Goal: Information Seeking & Learning: Learn about a topic

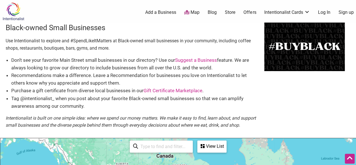
scroll to position [43, 0]
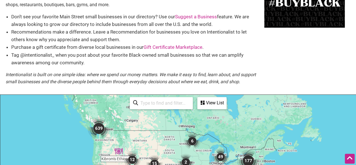
drag, startPoint x: 78, startPoint y: 146, endPoint x: 78, endPoint y: 113, distance: 32.6
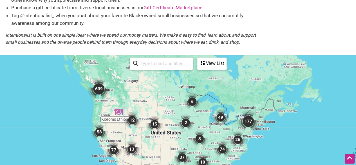
scroll to position [83, 0]
click at [105, 108] on div "To navigate, press the arrow keys." at bounding box center [177, 164] width 355 height 219
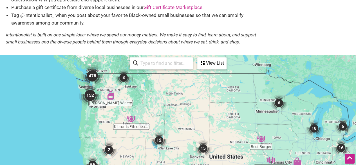
click at [93, 96] on img "152" at bounding box center [90, 95] width 23 height 23
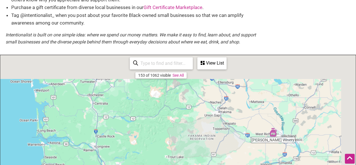
drag, startPoint x: 203, startPoint y: 84, endPoint x: 151, endPoint y: 159, distance: 91.3
click at [151, 159] on div "To navigate, press the arrow keys." at bounding box center [177, 164] width 355 height 219
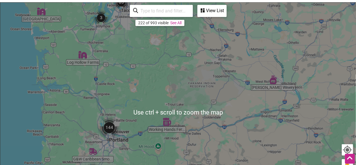
scroll to position [104, 0]
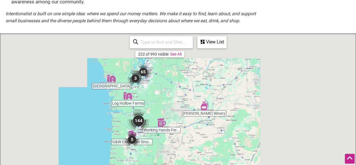
drag, startPoint x: 165, startPoint y: 94, endPoint x: 160, endPoint y: 102, distance: 9.1
click at [160, 102] on div "To navigate, press the arrow keys." at bounding box center [177, 143] width 355 height 219
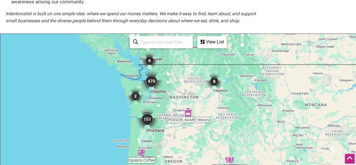
drag, startPoint x: 164, startPoint y: 86, endPoint x: 164, endPoint y: 97, distance: 10.1
click at [164, 97] on div "To navigate, press the arrow keys." at bounding box center [177, 143] width 355 height 219
click at [149, 81] on img "470" at bounding box center [151, 81] width 23 height 23
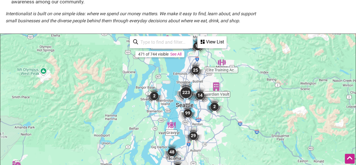
drag, startPoint x: 168, startPoint y: 108, endPoint x: 168, endPoint y: 71, distance: 37.1
click at [168, 71] on div "To navigate, press the arrow keys." at bounding box center [177, 143] width 355 height 219
click at [183, 92] on img "223" at bounding box center [186, 92] width 23 height 23
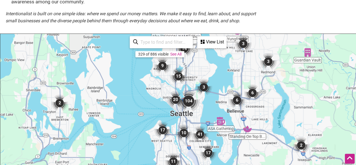
drag, startPoint x: 190, startPoint y: 127, endPoint x: 191, endPoint y: 66, distance: 61.1
click at [191, 66] on div "To navigate, press the arrow keys." at bounding box center [177, 143] width 355 height 219
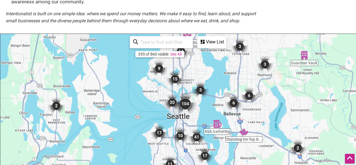
drag, startPoint x: 187, startPoint y: 117, endPoint x: 185, endPoint y: 123, distance: 6.7
click at [185, 123] on div "To navigate, press the arrow keys." at bounding box center [177, 143] width 355 height 219
click at [188, 103] on img "104" at bounding box center [185, 104] width 23 height 23
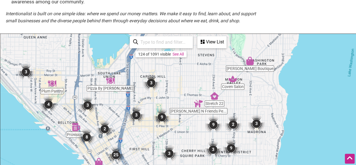
click at [205, 45] on div "View List" at bounding box center [212, 42] width 28 height 11
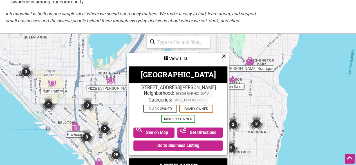
scroll to position [0, 0]
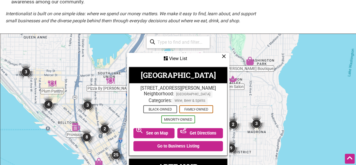
click at [225, 56] on icon at bounding box center [224, 56] width 4 height 0
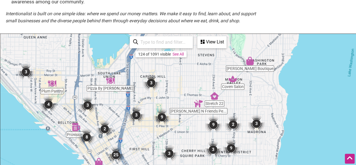
click at [167, 42] on input "search" at bounding box center [163, 42] width 51 height 11
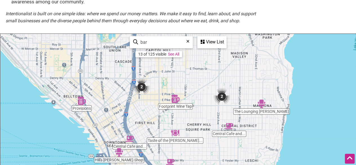
drag, startPoint x: 188, startPoint y: 129, endPoint x: 194, endPoint y: 102, distance: 27.7
click at [194, 102] on div "To navigate, press the arrow keys." at bounding box center [177, 143] width 355 height 219
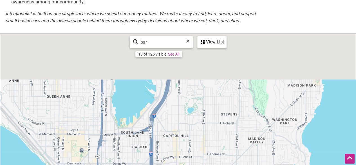
drag, startPoint x: 115, startPoint y: 74, endPoint x: 133, endPoint y: 160, distance: 88.0
click at [133, 160] on div "To navigate, press the arrow keys." at bounding box center [177, 143] width 355 height 219
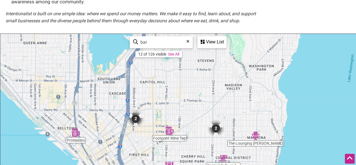
drag, startPoint x: 128, startPoint y: 82, endPoint x: 104, endPoint y: 29, distance: 57.8
click at [104, 29] on div "Black-owned Small Businesses Use Intentionalist to explore and #SpendLikeItMatt…" at bounding box center [178, 85] width 356 height 335
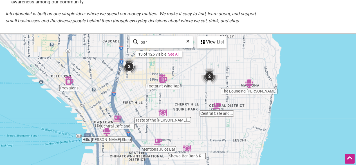
drag, startPoint x: 168, startPoint y: 81, endPoint x: 167, endPoint y: 52, distance: 29.0
click at [167, 52] on div "Taste of the [PERSON_NAME]... Footprint Wine Tap Central Cafe and... The Loungi…" at bounding box center [177, 143] width 355 height 219
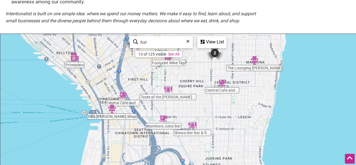
drag, startPoint x: 213, startPoint y: 134, endPoint x: 215, endPoint y: 125, distance: 8.9
click at [215, 125] on div "To navigate, press the arrow keys." at bounding box center [177, 143] width 355 height 219
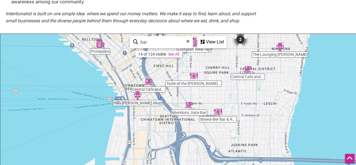
drag, startPoint x: 220, startPoint y: 126, endPoint x: 246, endPoint y: 112, distance: 29.8
click at [246, 112] on div "To navigate, press the arrow keys." at bounding box center [177, 143] width 355 height 219
click at [192, 80] on img "Taste of the Caribbean" at bounding box center [193, 75] width 8 height 8
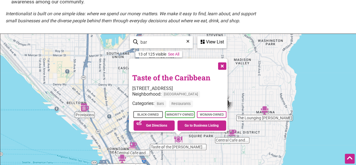
click at [225, 58] on button "Close" at bounding box center [221, 65] width 14 height 14
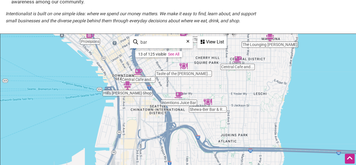
drag, startPoint x: 208, startPoint y: 104, endPoint x: 205, endPoint y: 55, distance: 49.1
click at [205, 55] on div "To navigate, press the arrow keys." at bounding box center [177, 143] width 355 height 219
click at [209, 107] on div "To navigate, press the arrow keys." at bounding box center [177, 143] width 355 height 219
click at [208, 103] on img "Shewa-Ber Bar & Restaurant" at bounding box center [207, 101] width 8 height 8
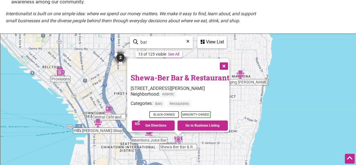
click at [224, 65] on button "Close" at bounding box center [223, 65] width 14 height 14
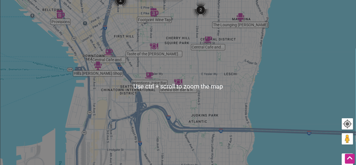
scroll to position [125, 0]
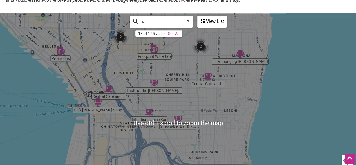
click at [241, 68] on div "To navigate, press the arrow keys." at bounding box center [177, 122] width 355 height 219
click at [241, 67] on div "To navigate, press the arrow keys." at bounding box center [177, 122] width 355 height 219
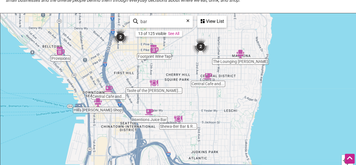
click at [234, 63] on div "To navigate, press the arrow keys." at bounding box center [177, 122] width 355 height 219
click at [240, 54] on img "The Lounging Barber" at bounding box center [240, 54] width 8 height 8
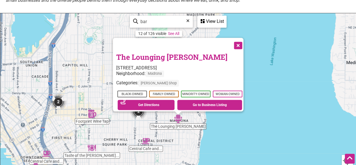
click at [240, 41] on button "Close" at bounding box center [237, 45] width 14 height 14
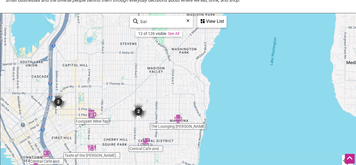
click at [150, 24] on input "bar" at bounding box center [163, 21] width 51 height 11
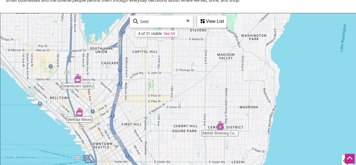
drag, startPoint x: 94, startPoint y: 100, endPoint x: 166, endPoint y: 86, distance: 73.6
click at [166, 86] on div "To navigate, press the arrow keys." at bounding box center [177, 122] width 355 height 219
click at [77, 80] on img "Downtown Spirits" at bounding box center [77, 78] width 8 height 8
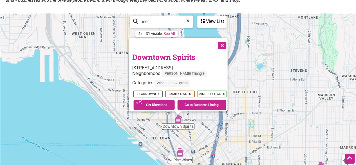
click at [222, 42] on button "Close" at bounding box center [221, 45] width 14 height 14
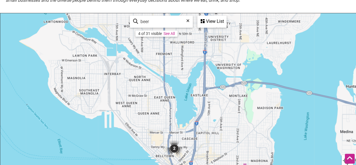
drag, startPoint x: 207, startPoint y: 87, endPoint x: 210, endPoint y: 126, distance: 38.9
click at [210, 126] on div "To navigate, press the arrow keys." at bounding box center [177, 122] width 355 height 219
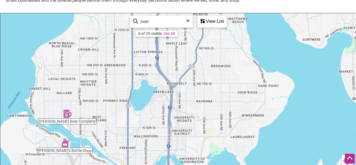
drag, startPoint x: 265, startPoint y: 45, endPoint x: 228, endPoint y: 142, distance: 103.6
click at [228, 142] on div "To navigate, press the arrow keys." at bounding box center [177, 122] width 355 height 219
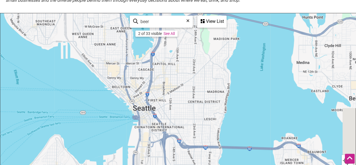
drag, startPoint x: 227, startPoint y: 91, endPoint x: 207, endPoint y: -24, distance: 117.1
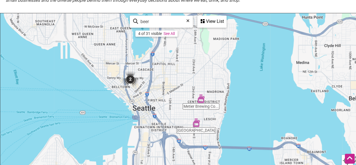
click at [156, 20] on input "beer" at bounding box center [163, 21] width 51 height 11
click at [129, 82] on img "2" at bounding box center [130, 79] width 17 height 17
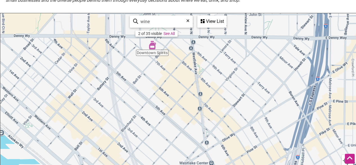
drag, startPoint x: 160, startPoint y: 117, endPoint x: 137, endPoint y: 110, distance: 23.9
click at [137, 110] on div "To navigate, press the arrow keys." at bounding box center [177, 122] width 355 height 219
click at [148, 22] on input "wine" at bounding box center [163, 21] width 51 height 11
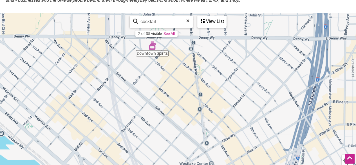
type input "cocktail"
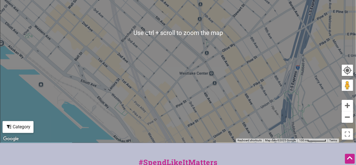
scroll to position [111, 0]
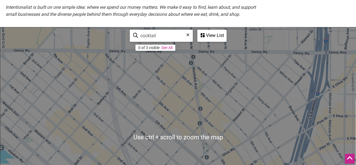
click at [166, 50] on div "0 of 3 visible See All" at bounding box center [155, 47] width 40 height 6
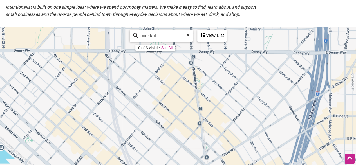
click at [168, 48] on link "See All" at bounding box center [166, 47] width 11 height 5
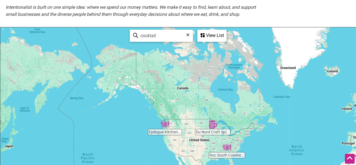
click at [168, 146] on div "To navigate, press the arrow keys." at bounding box center [177, 136] width 355 height 219
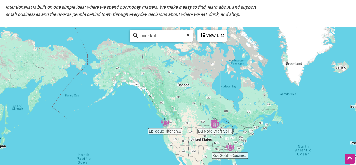
click at [168, 146] on div "To navigate, press the arrow keys." at bounding box center [177, 136] width 355 height 219
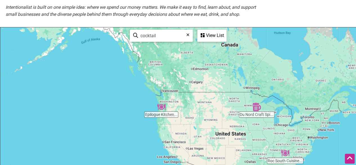
click at [152, 96] on div "To navigate, press the arrow keys." at bounding box center [177, 136] width 355 height 219
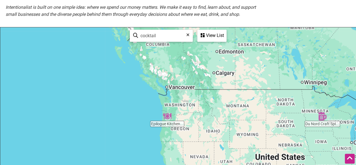
click at [152, 96] on div "To navigate, press the arrow keys." at bounding box center [177, 136] width 355 height 219
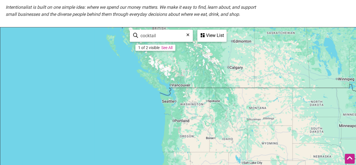
click at [152, 96] on div "To navigate, press the arrow keys." at bounding box center [177, 136] width 355 height 219
click at [175, 108] on div "To navigate, press the arrow keys." at bounding box center [177, 136] width 355 height 219
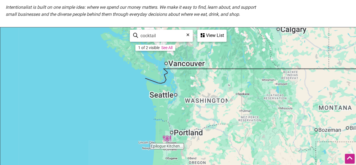
click at [175, 108] on div "To navigate, press the arrow keys." at bounding box center [177, 136] width 355 height 219
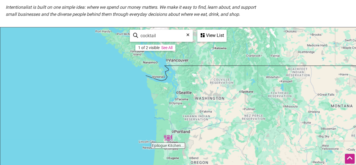
drag, startPoint x: 180, startPoint y: 102, endPoint x: 182, endPoint y: 98, distance: 4.5
click at [182, 98] on div "To navigate, press the arrow keys." at bounding box center [177, 136] width 355 height 219
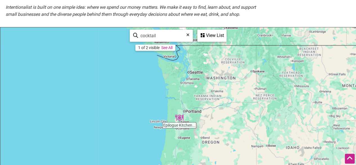
click at [182, 98] on div "To navigate, press the arrow keys." at bounding box center [177, 136] width 355 height 219
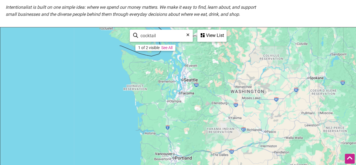
click at [165, 32] on input "cocktail" at bounding box center [163, 35] width 51 height 11
